Goal: Navigation & Orientation: Find specific page/section

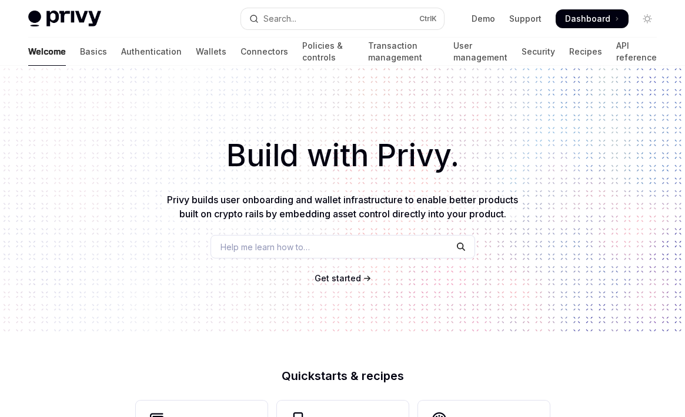
scroll to position [517, 0]
